Goal: Understand process/instructions: Learn how to perform a task or action

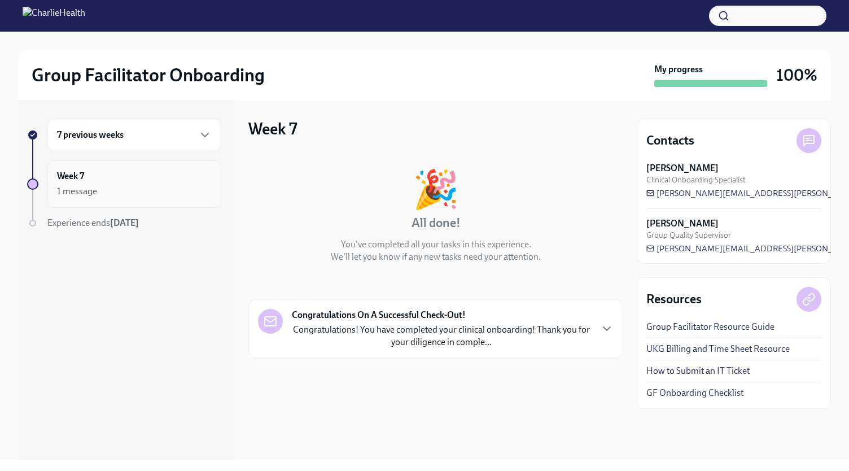
click at [124, 190] on div "1 message" at bounding box center [134, 192] width 155 height 14
click at [122, 141] on div "7 previous weeks" at bounding box center [134, 135] width 155 height 14
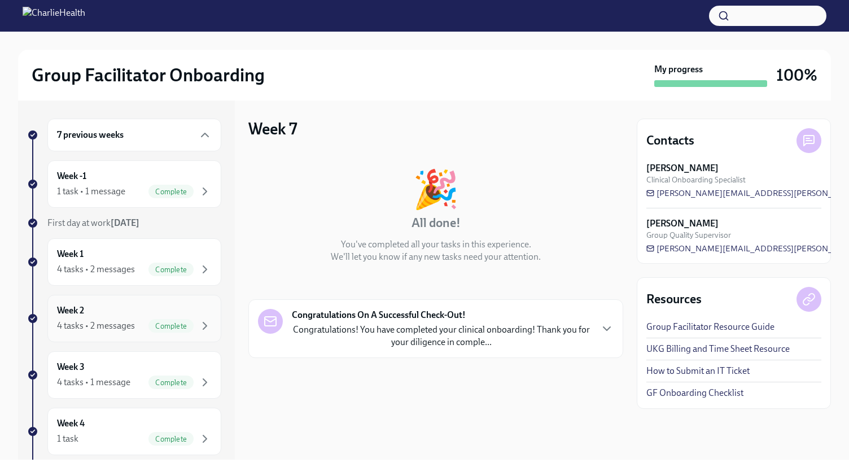
click at [100, 322] on div "4 tasks • 2 messages" at bounding box center [96, 325] width 78 height 12
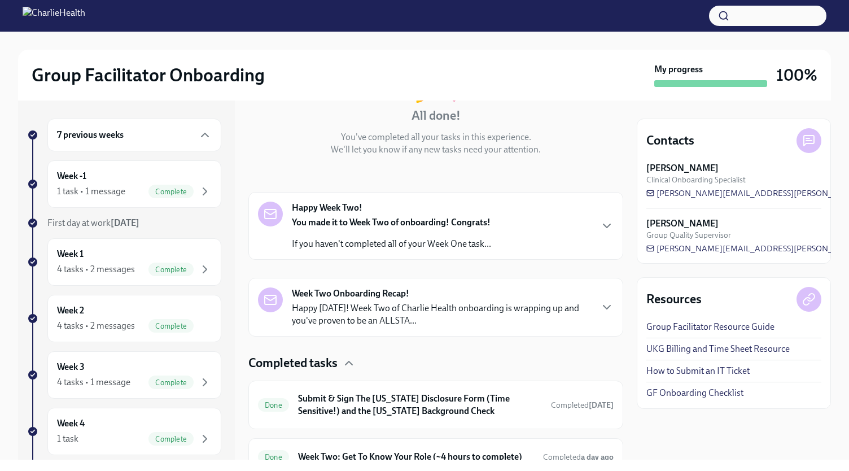
scroll to position [261, 0]
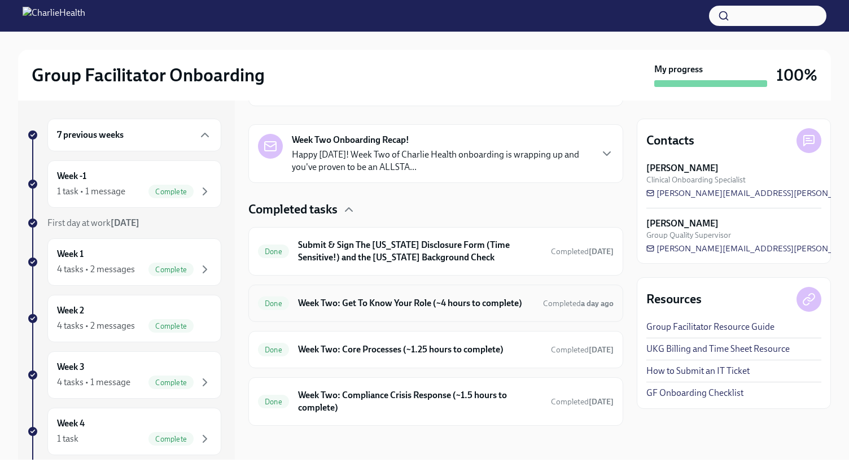
click at [401, 291] on div "Done Week Two: Get To Know Your Role (~4 hours to complete) Completed a day ago" at bounding box center [435, 302] width 375 height 37
click at [377, 306] on h6 "Week Two: Get To Know Your Role (~4 hours to complete)" at bounding box center [416, 303] width 236 height 12
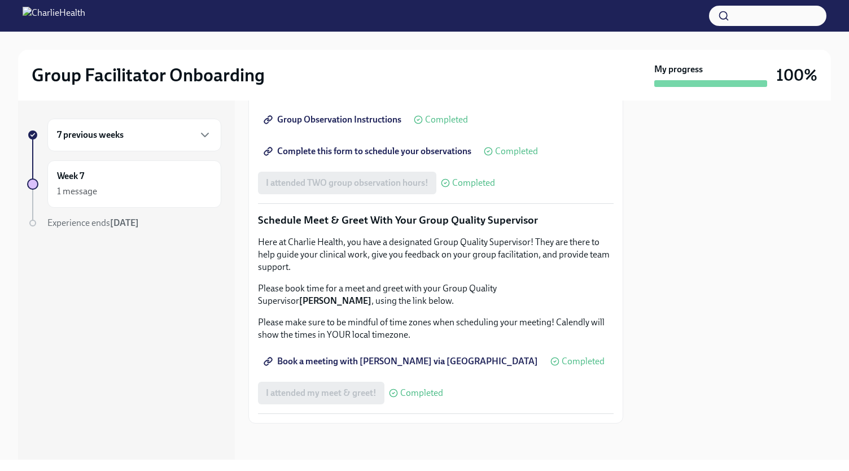
scroll to position [1047, 0]
